Goal: Information Seeking & Learning: Learn about a topic

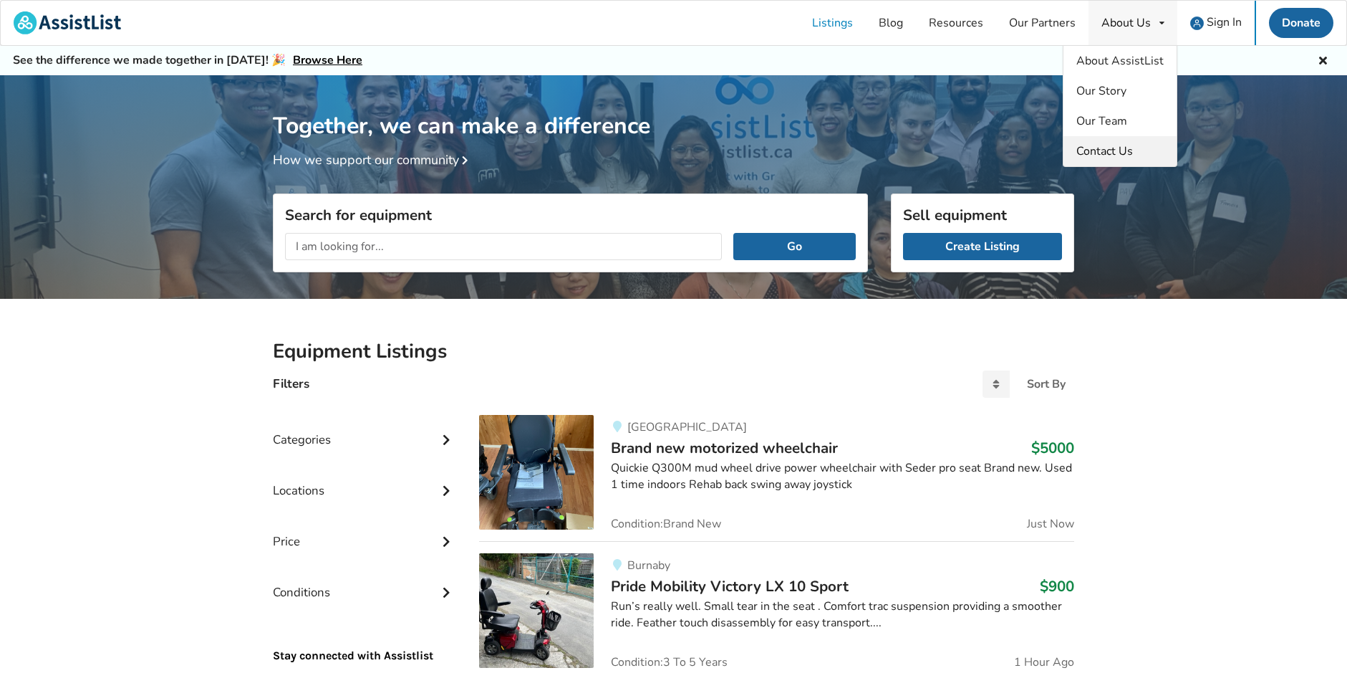
click at [1102, 159] on link "Contact Us" at bounding box center [1120, 151] width 113 height 30
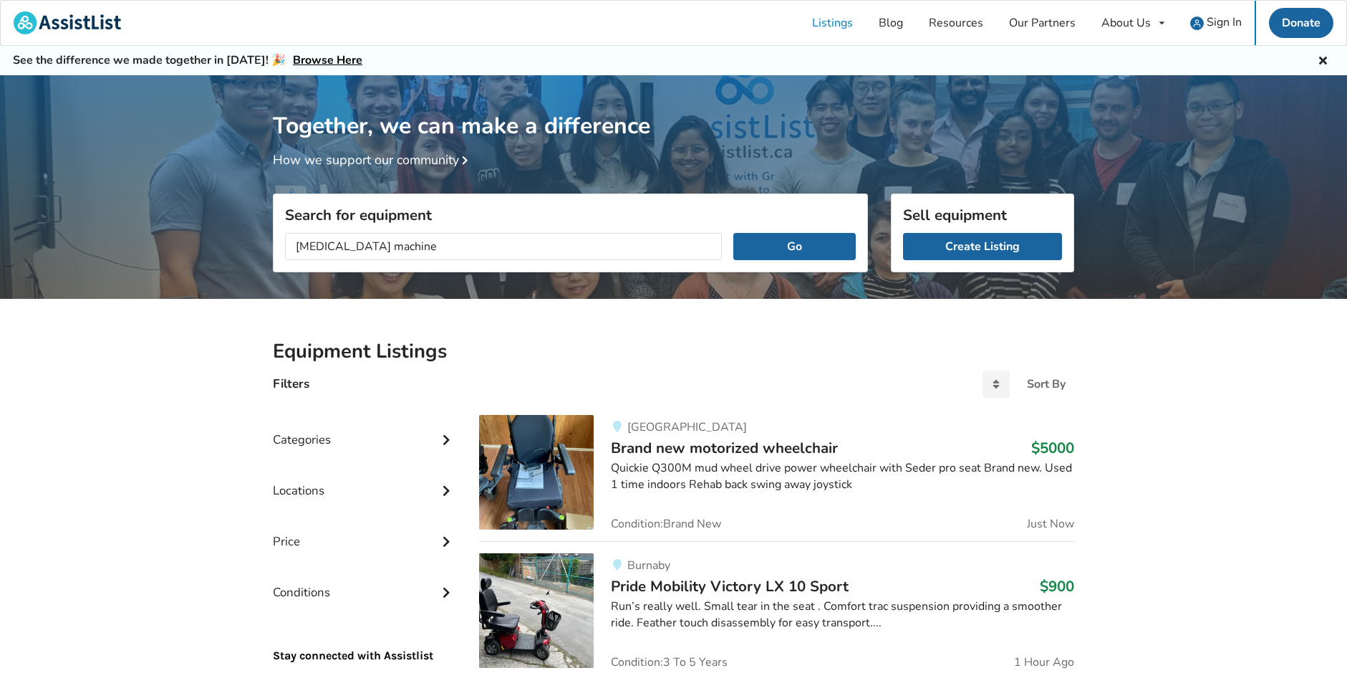
click at [733, 233] on button "Go" at bounding box center [794, 246] width 122 height 27
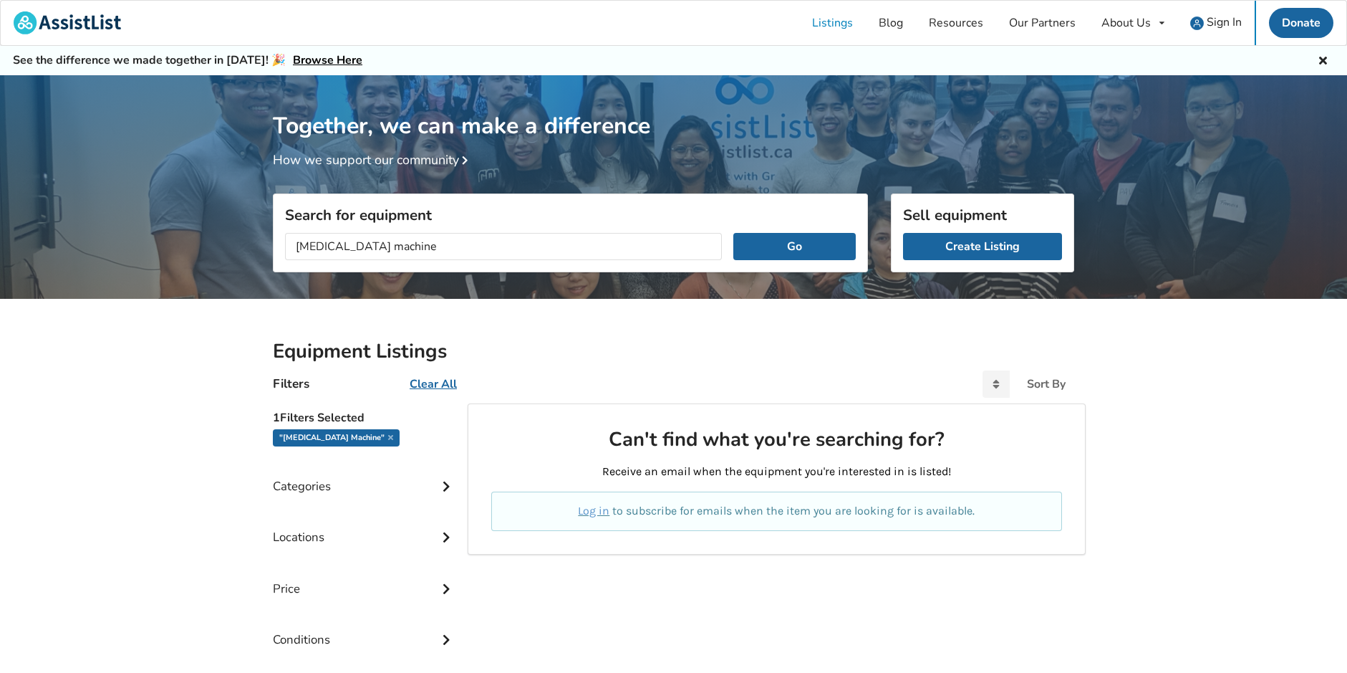
drag, startPoint x: 335, startPoint y: 244, endPoint x: 425, endPoint y: 245, distance: 90.3
click at [425, 245] on input "[MEDICAL_DATA] machine" at bounding box center [503, 246] width 437 height 27
type input "[MEDICAL_DATA]"
click at [733, 233] on button "Go" at bounding box center [794, 246] width 122 height 27
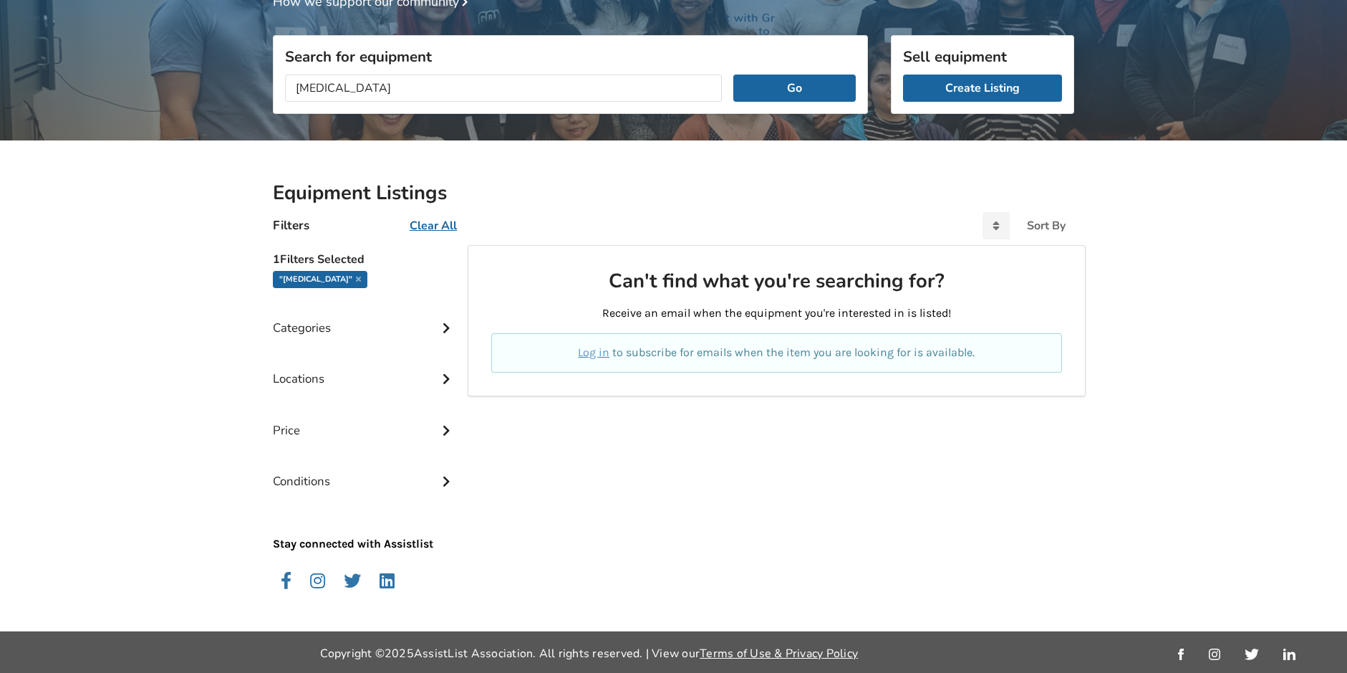
scroll to position [160, 0]
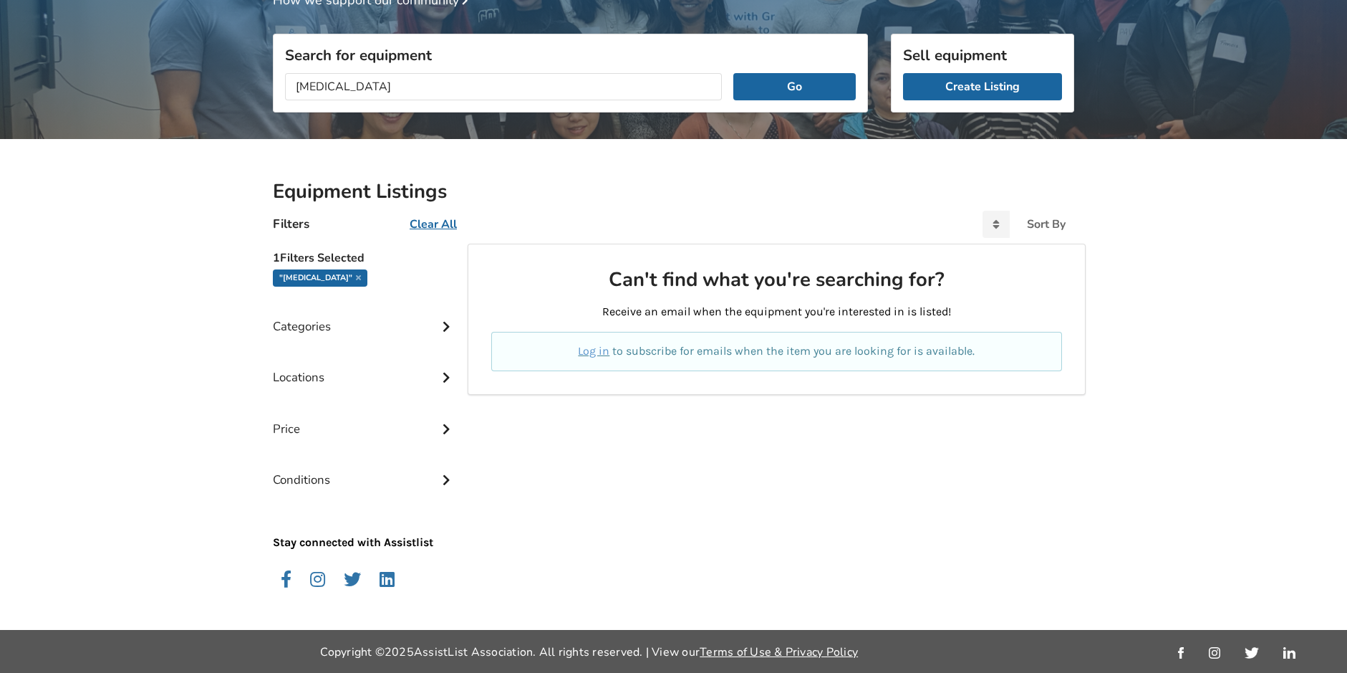
click at [447, 326] on icon at bounding box center [446, 325] width 14 height 12
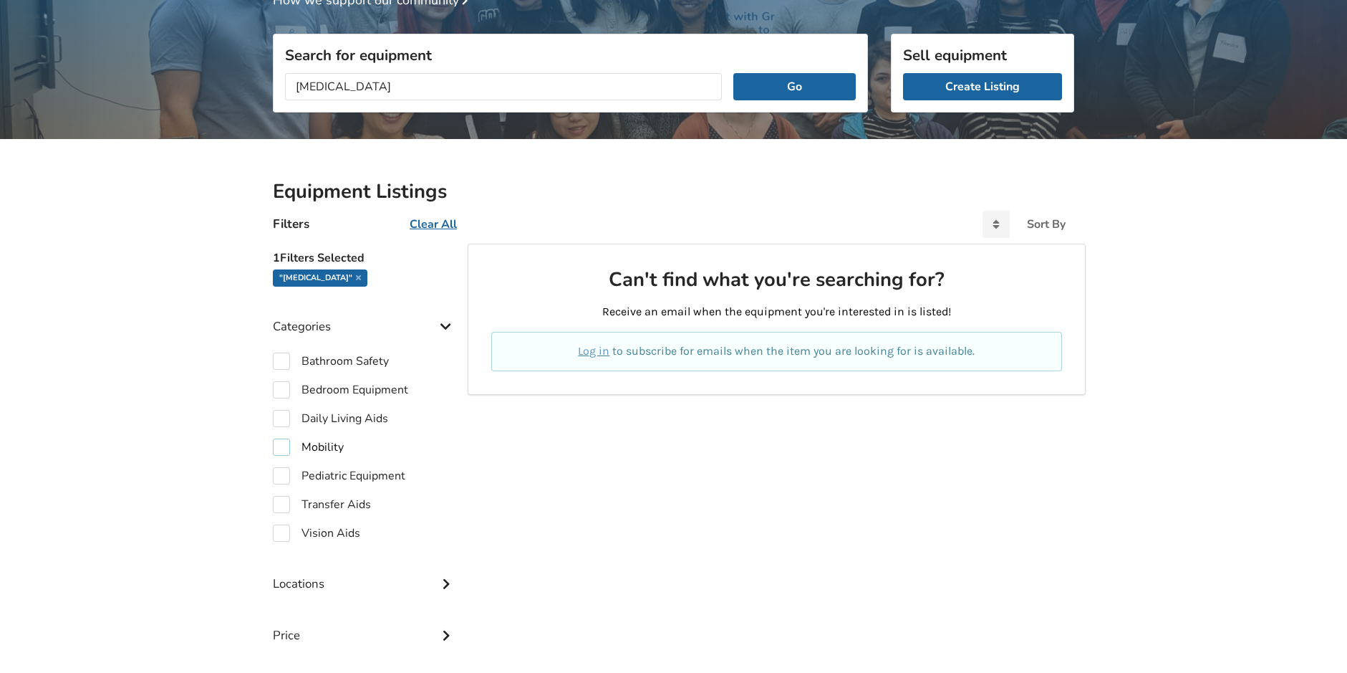
click at [322, 443] on label "Mobility" at bounding box center [308, 446] width 71 height 17
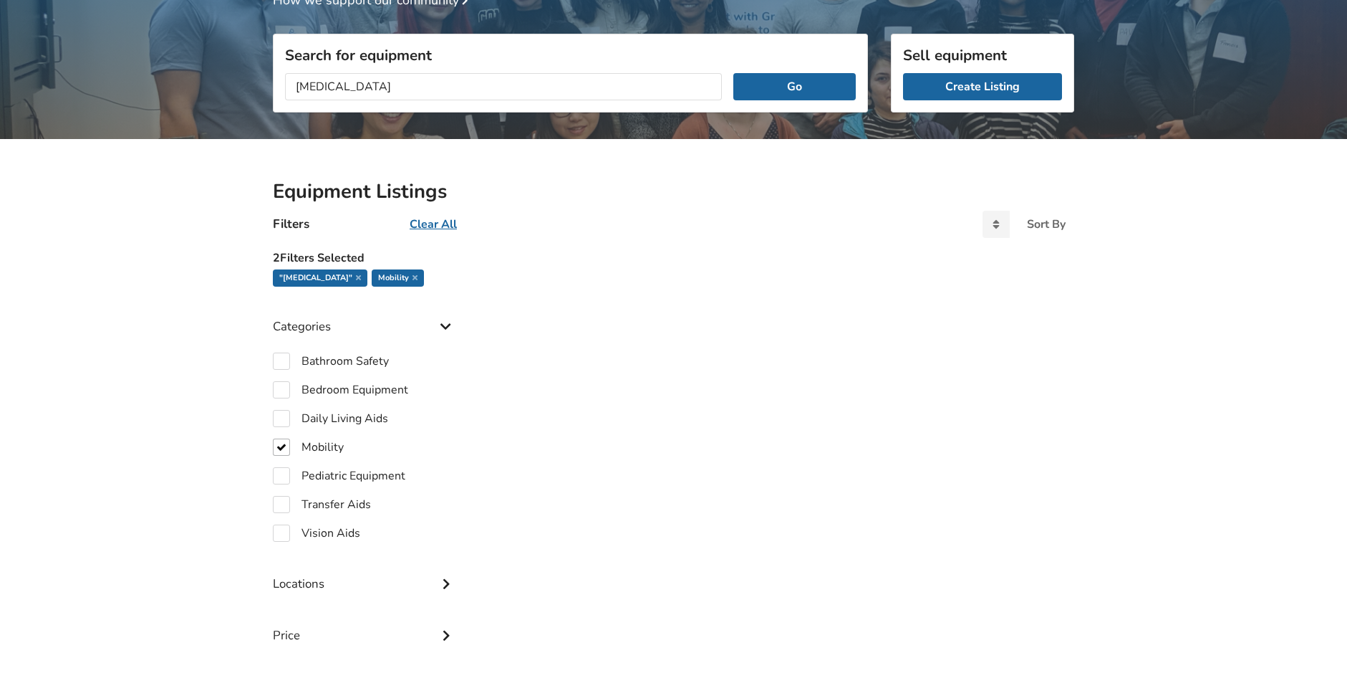
click at [314, 276] on div ""[MEDICAL_DATA]"" at bounding box center [320, 277] width 95 height 17
click at [356, 276] on icon at bounding box center [358, 277] width 5 height 7
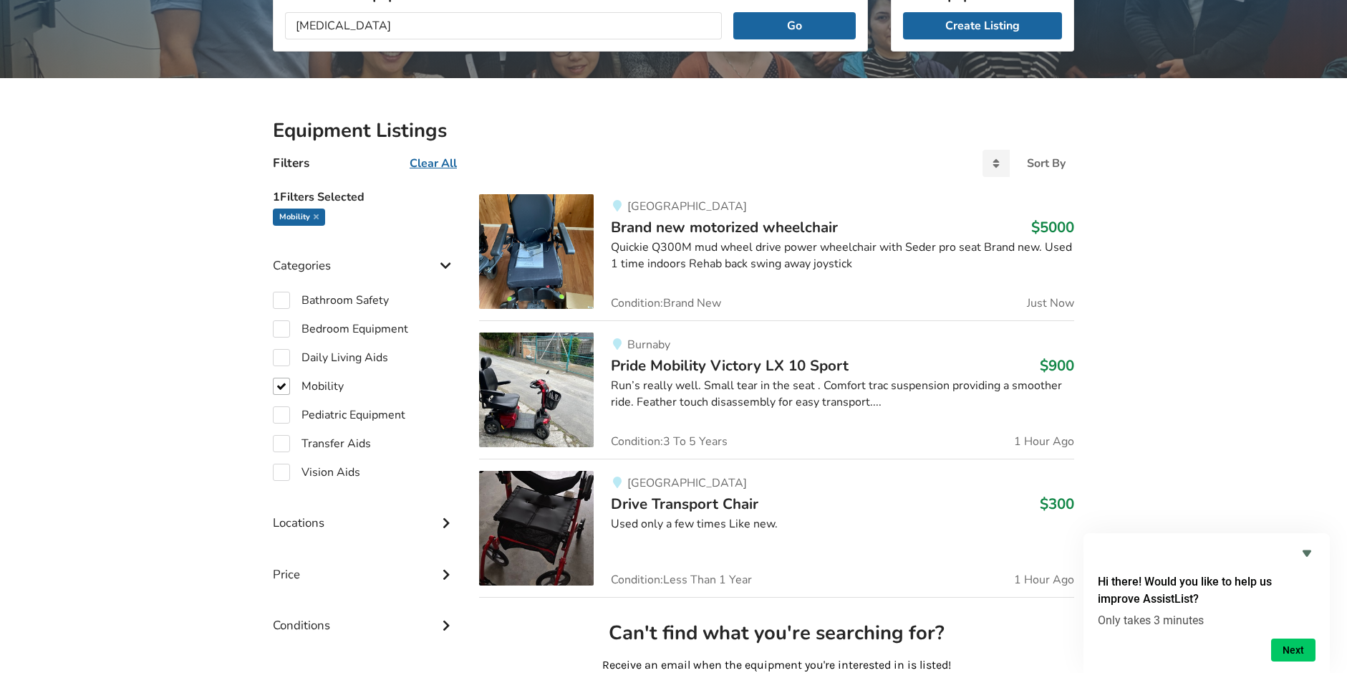
scroll to position [287, 0]
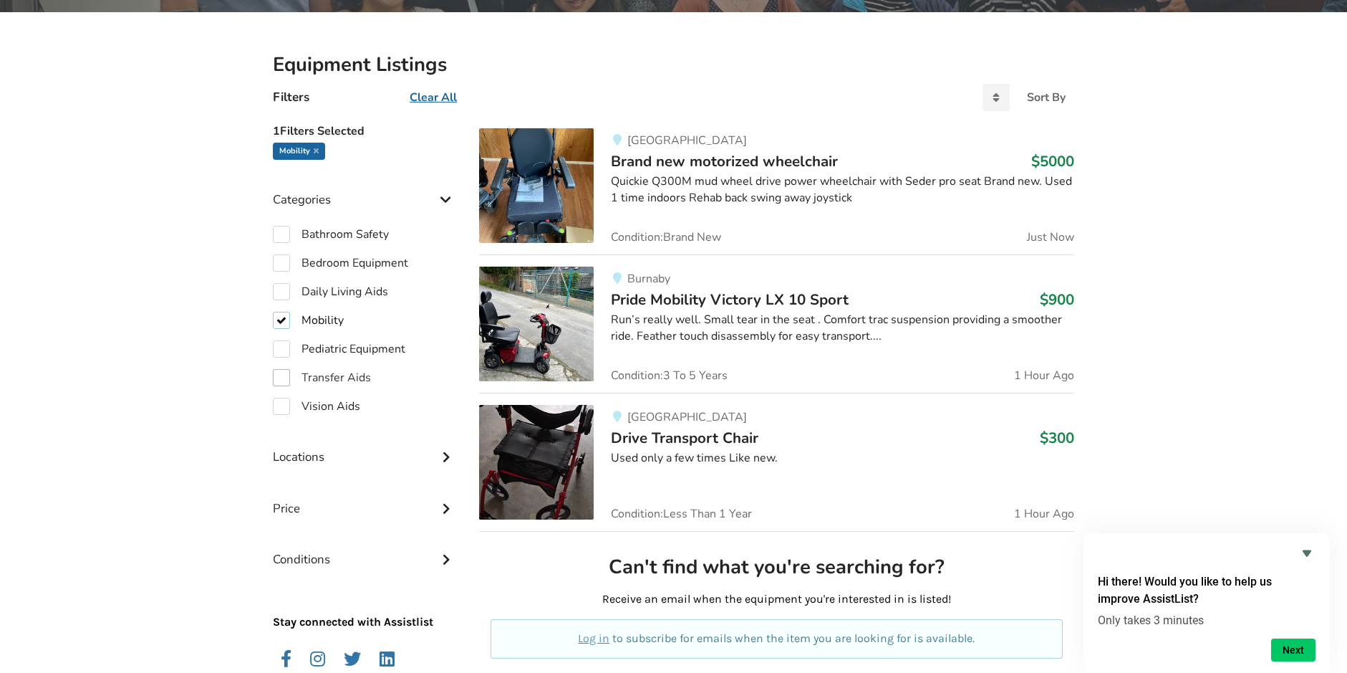
drag, startPoint x: 280, startPoint y: 322, endPoint x: 280, endPoint y: 332, distance: 10.0
click at [280, 322] on label "Mobility" at bounding box center [308, 320] width 71 height 17
checkbox input "false"
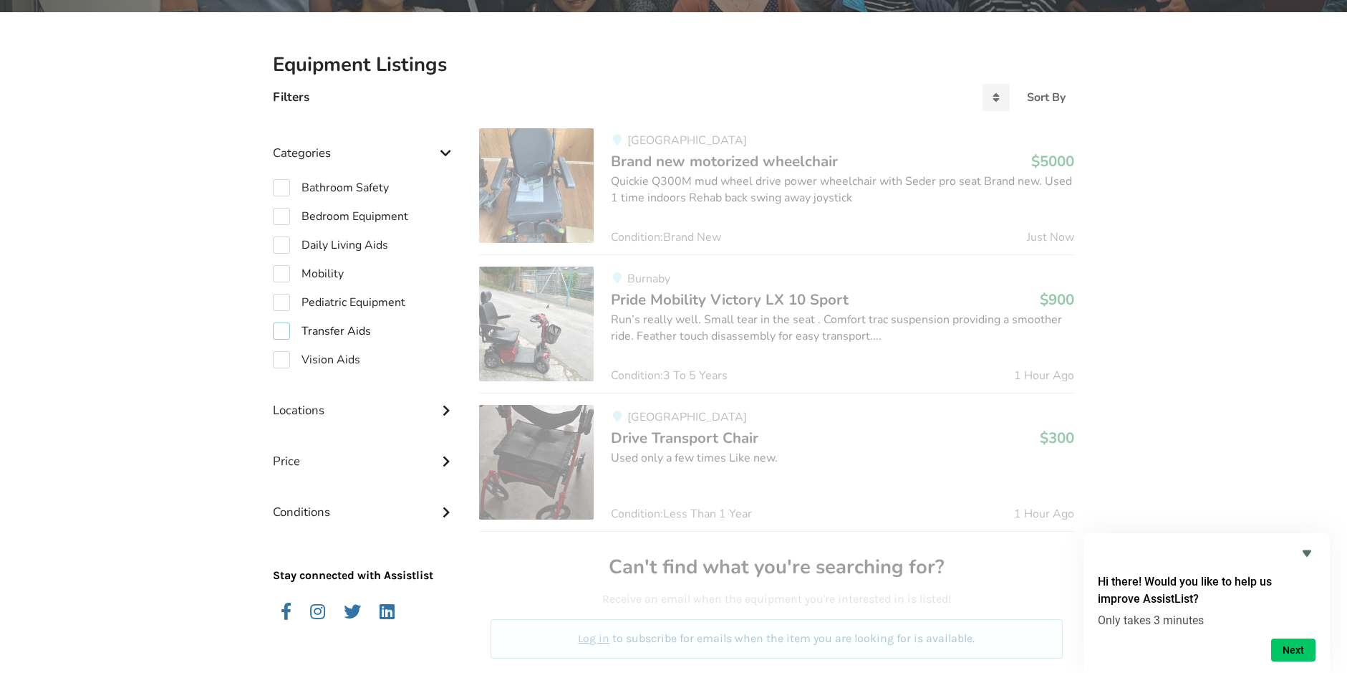
click at [282, 332] on label "Transfer Aids" at bounding box center [322, 330] width 98 height 17
checkbox input "true"
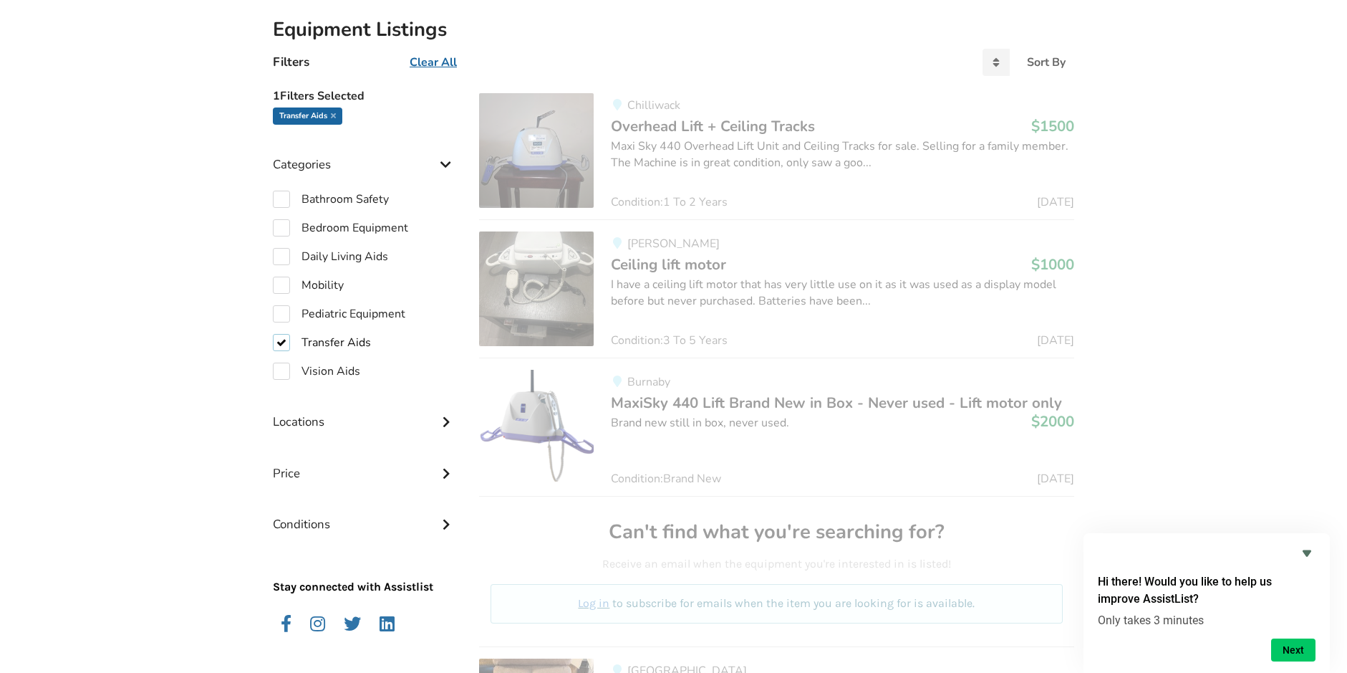
scroll to position [250, 0]
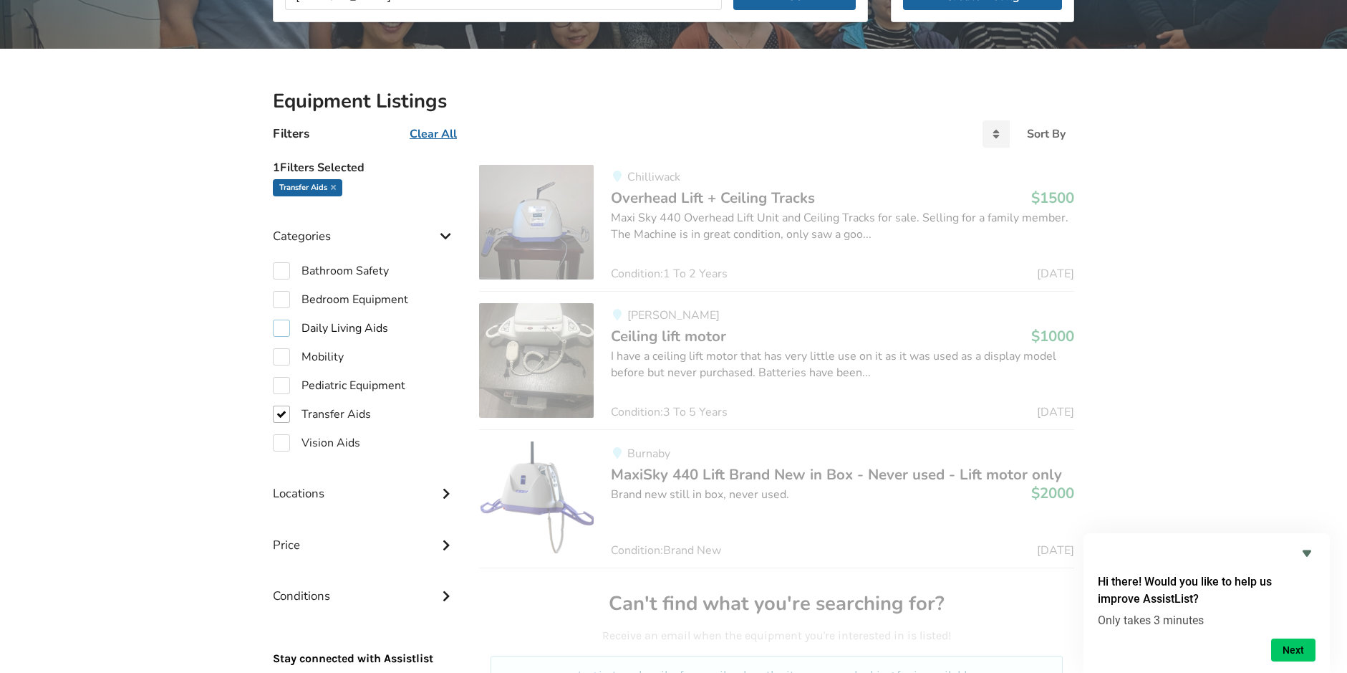
click at [284, 335] on label "Daily Living Aids" at bounding box center [330, 327] width 115 height 17
checkbox input "true"
click at [276, 413] on label "Transfer Aids" at bounding box center [322, 413] width 98 height 17
checkbox input "false"
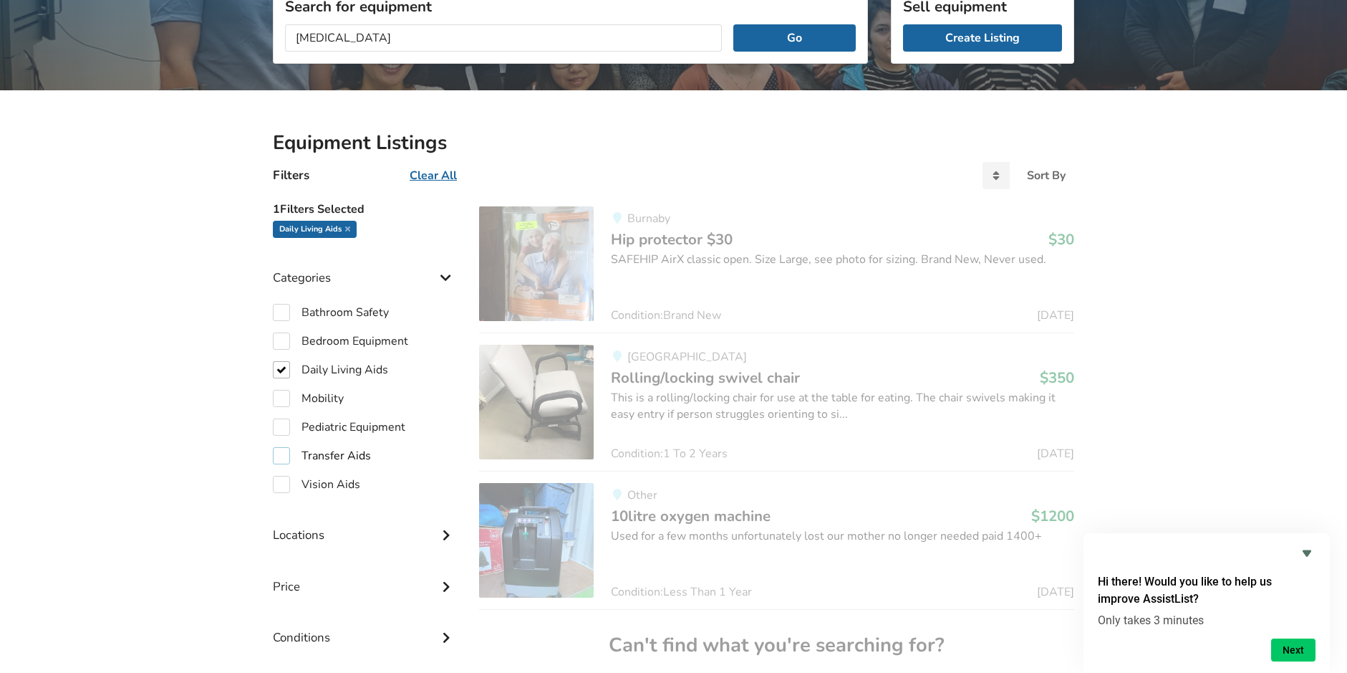
scroll to position [48, 0]
